Goal: Task Accomplishment & Management: Manage account settings

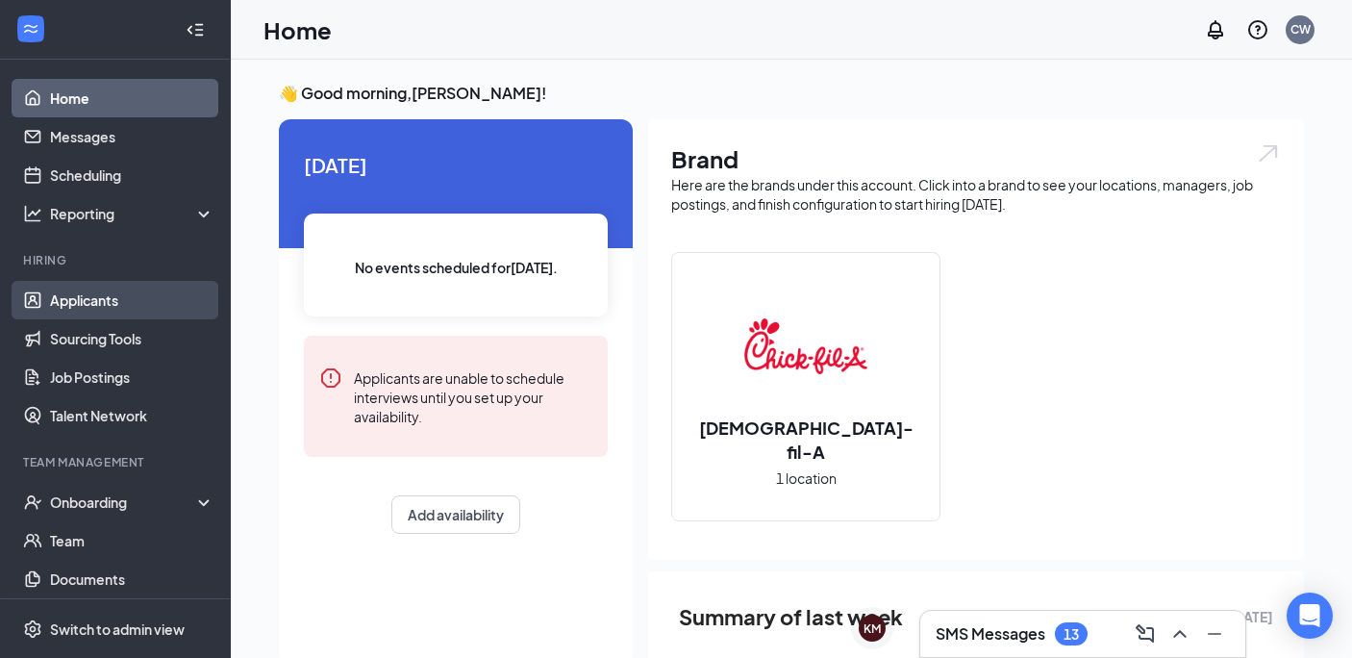
click at [88, 301] on link "Applicants" at bounding box center [132, 300] width 164 height 38
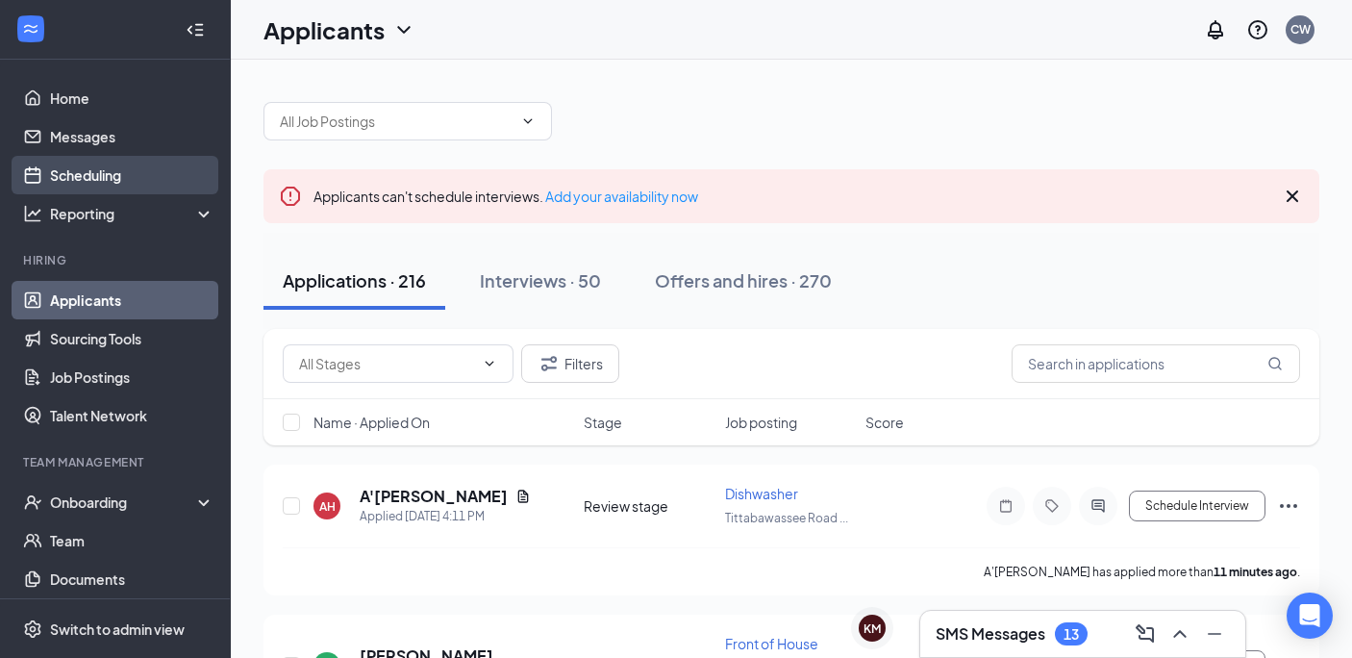
click at [74, 170] on link "Scheduling" at bounding box center [132, 175] width 164 height 38
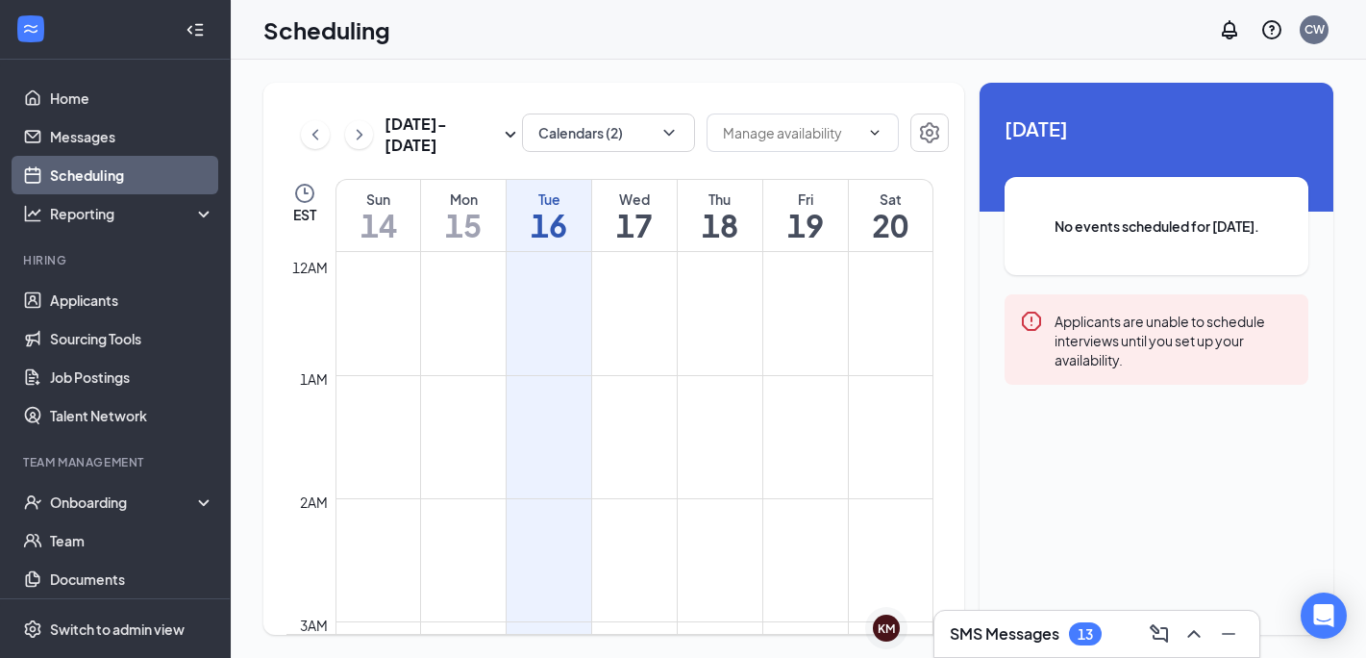
scroll to position [945, 0]
click at [625, 133] on button "Calendars (2)" at bounding box center [608, 132] width 173 height 38
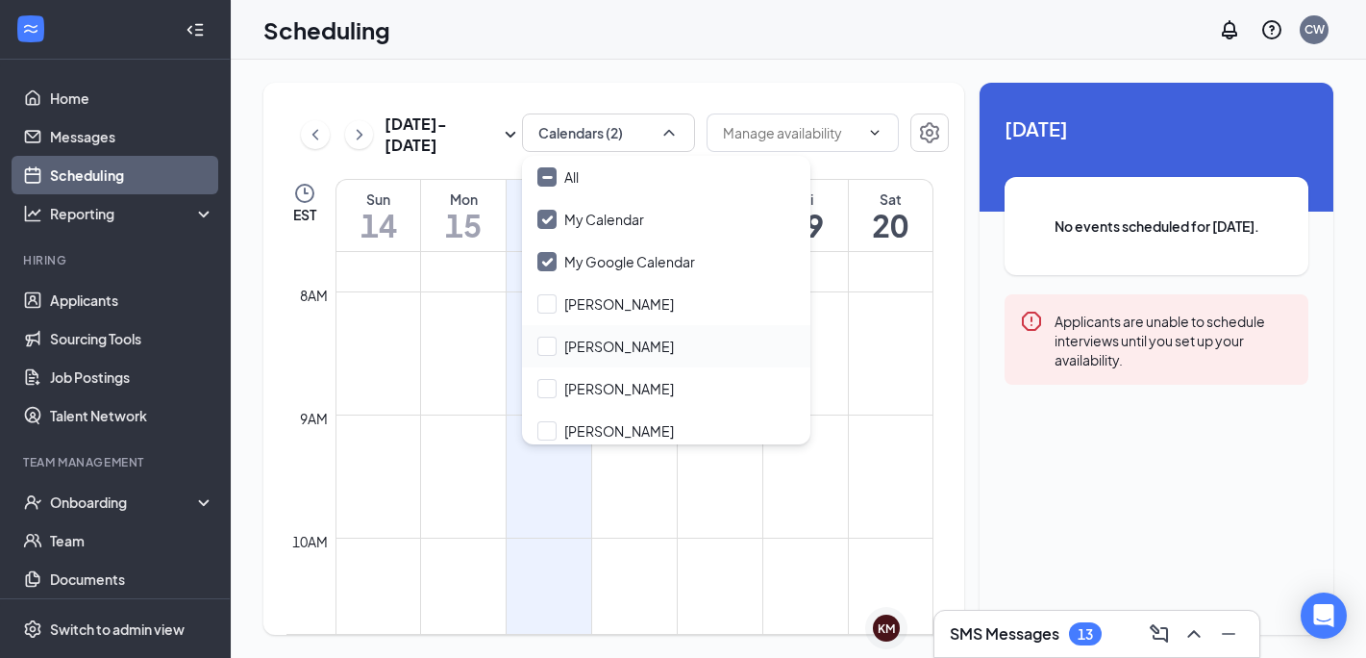
click at [535, 346] on div "[PERSON_NAME]" at bounding box center [666, 346] width 288 height 42
checkbox input "true"
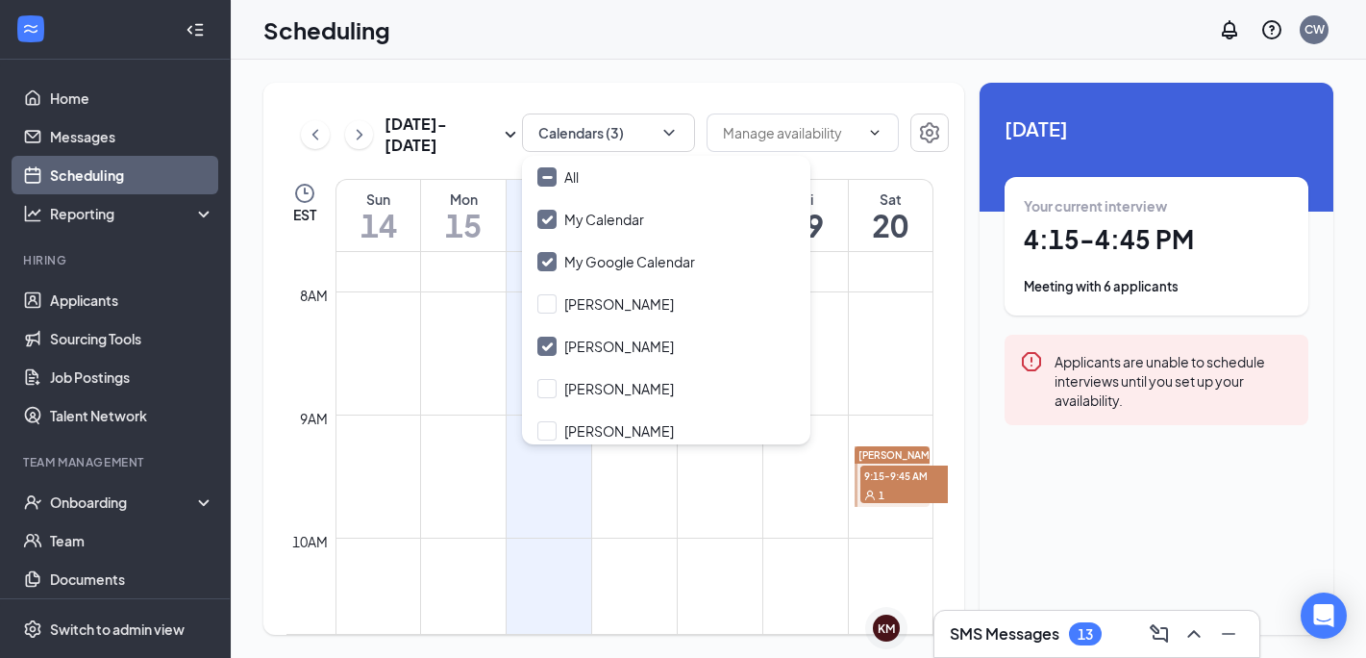
click at [1078, 278] on div "Meeting with 6 applicants" at bounding box center [1156, 286] width 265 height 19
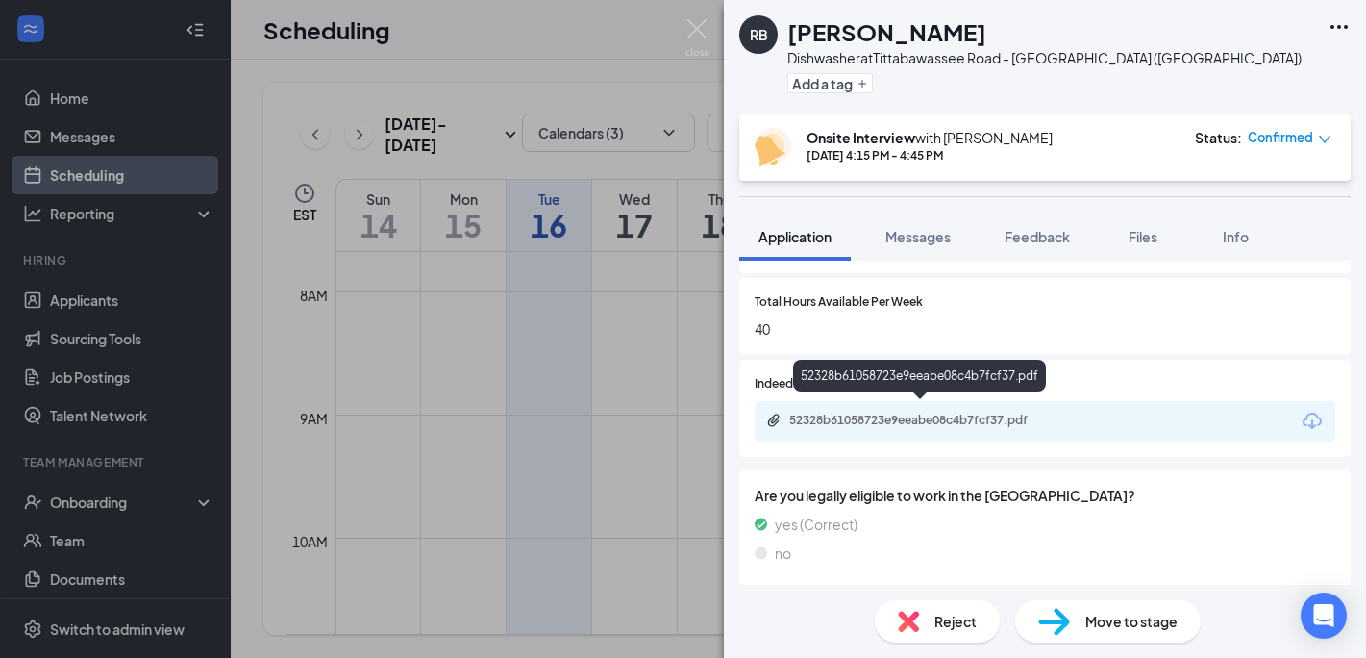
click at [858, 418] on div "52328b61058723e9eeabe08c4b7fcf37.pdf" at bounding box center [923, 420] width 269 height 15
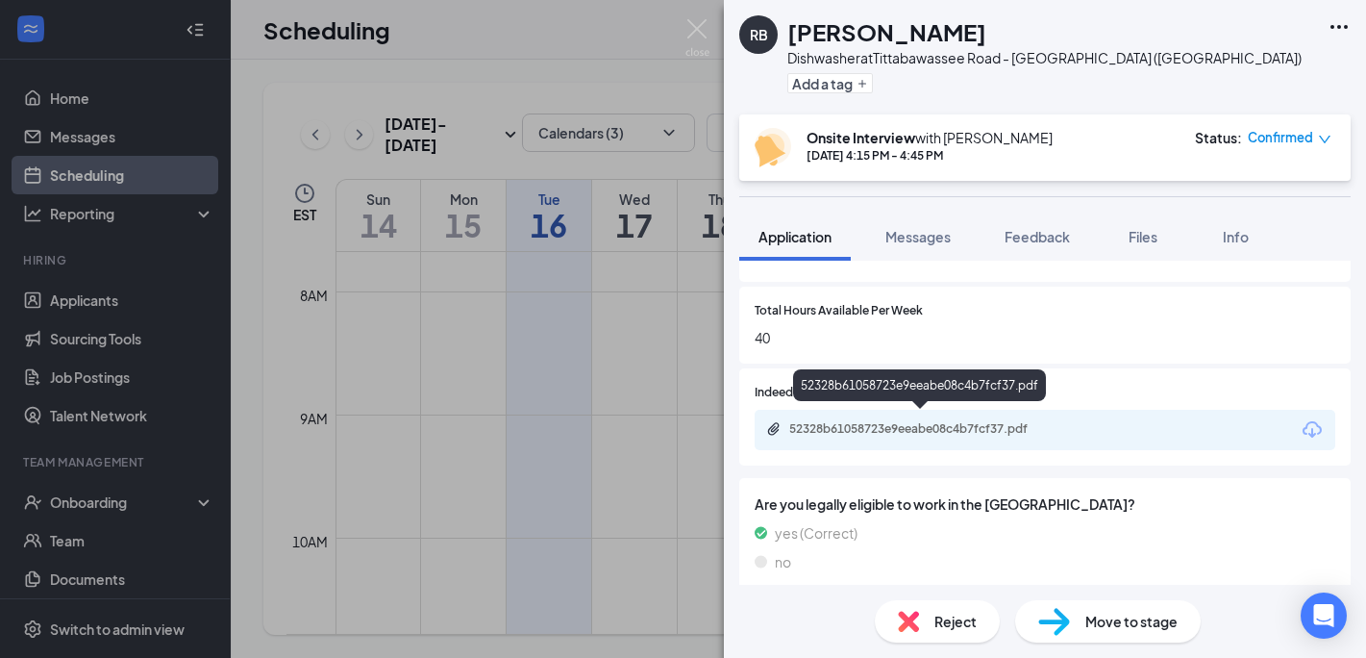
click at [947, 423] on div "52328b61058723e9eeabe08c4b7fcf37.pdf" at bounding box center [923, 428] width 269 height 15
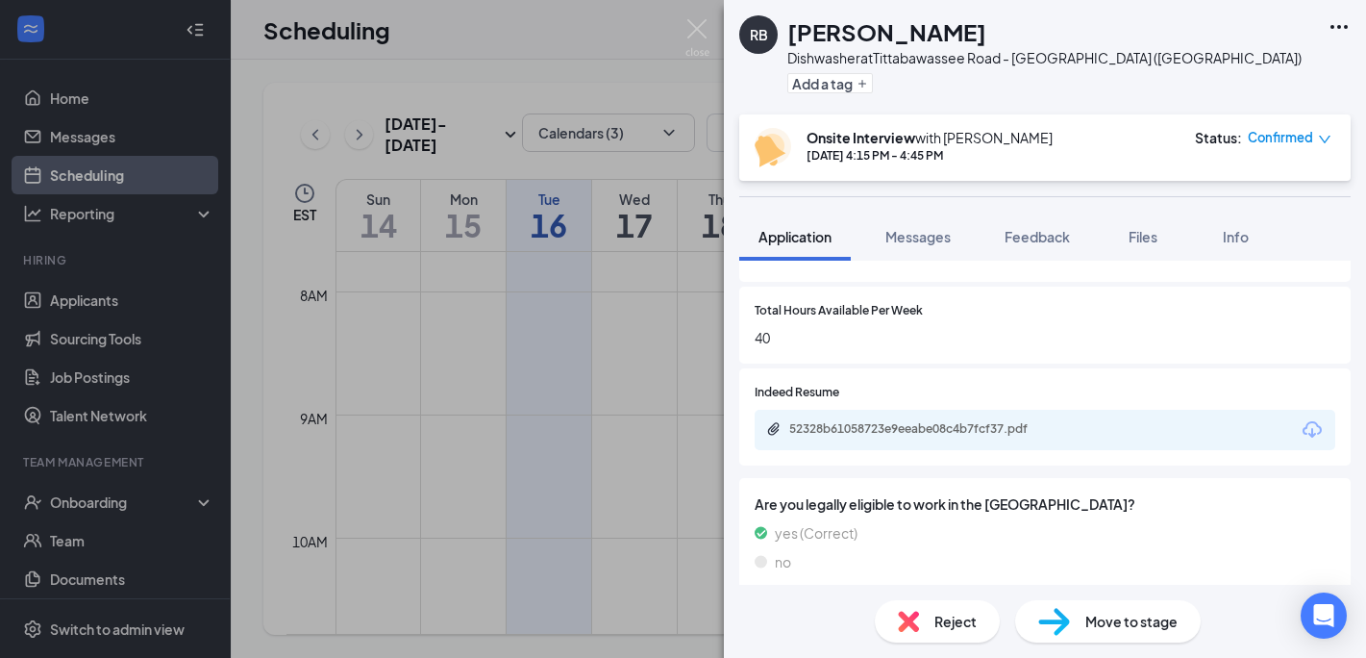
click at [692, 21] on img at bounding box center [698, 38] width 24 height 38
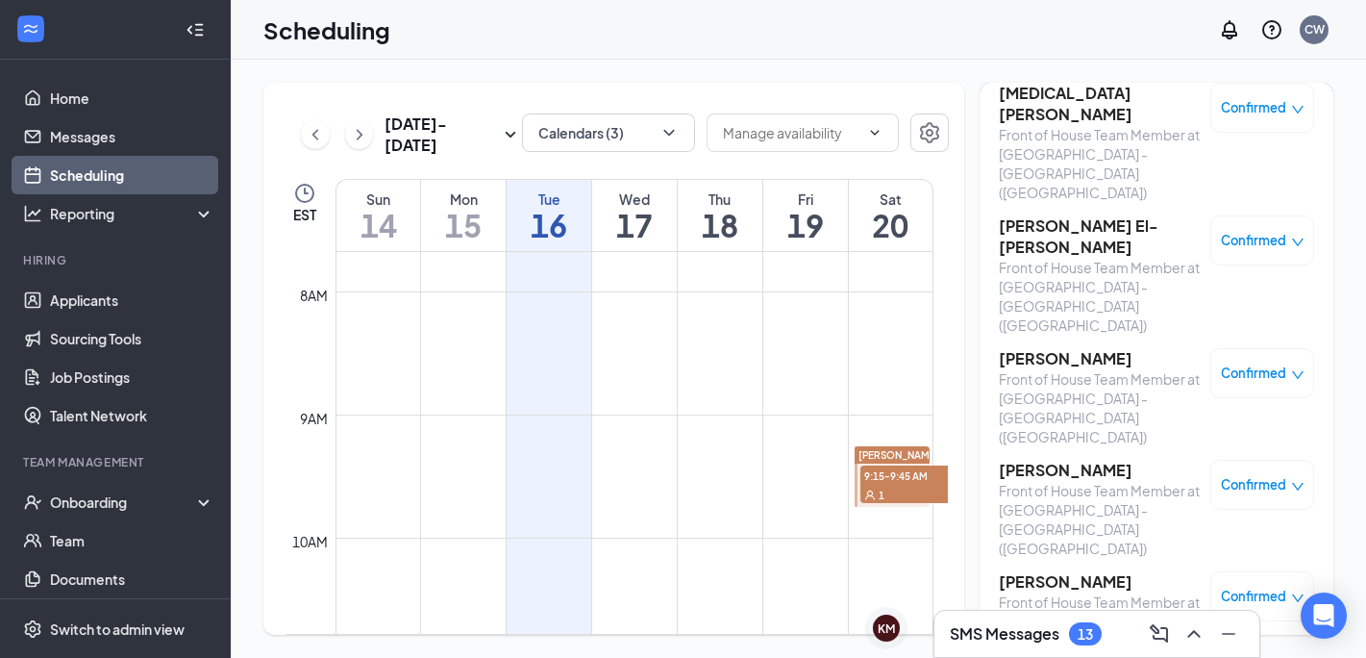
click at [1051, 348] on h3 "[PERSON_NAME]" at bounding box center [1100, 358] width 202 height 21
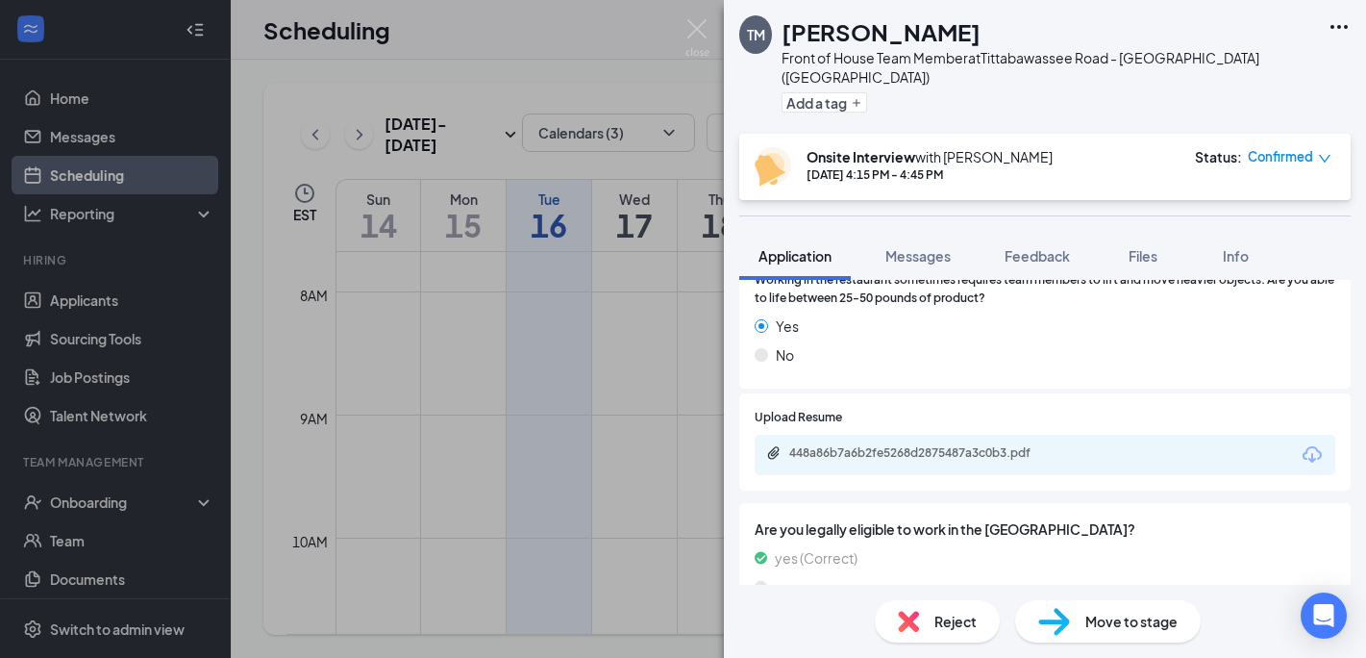
scroll to position [1298, 0]
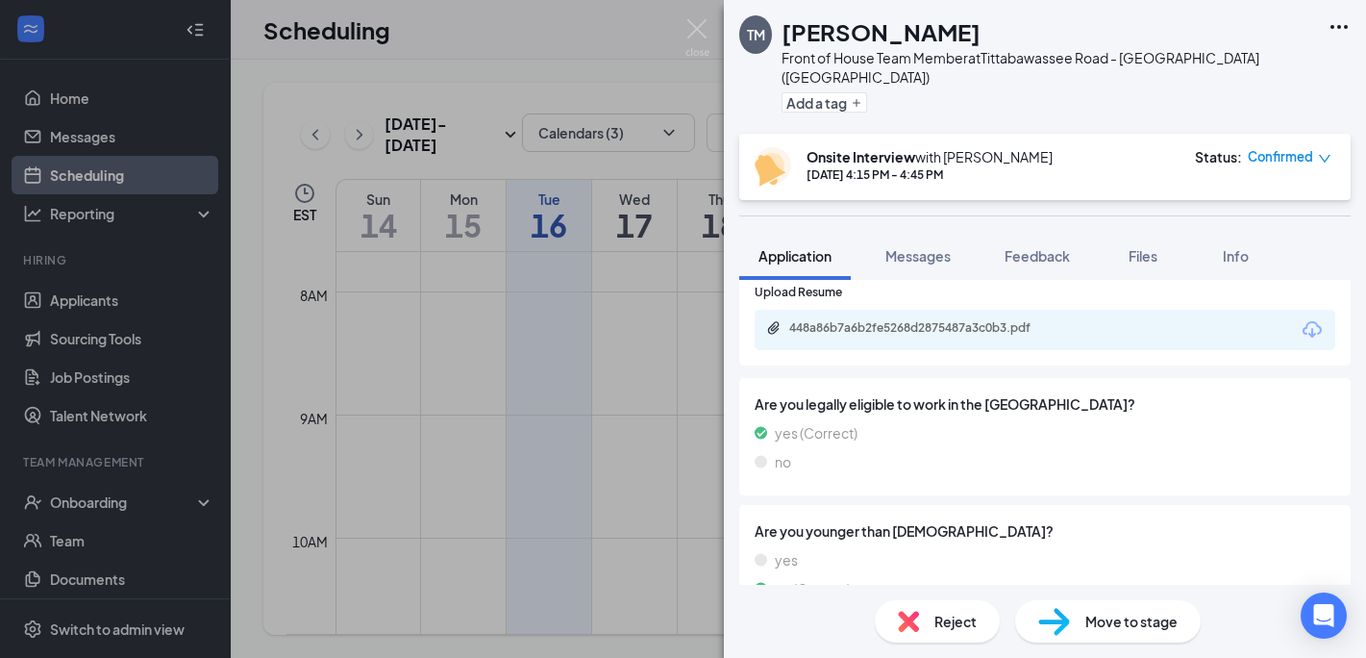
click at [893, 320] on div "448a86b7a6b2fe5268d2875487a3c0b3.pdf" at bounding box center [923, 327] width 269 height 15
